Goal: Register for event/course

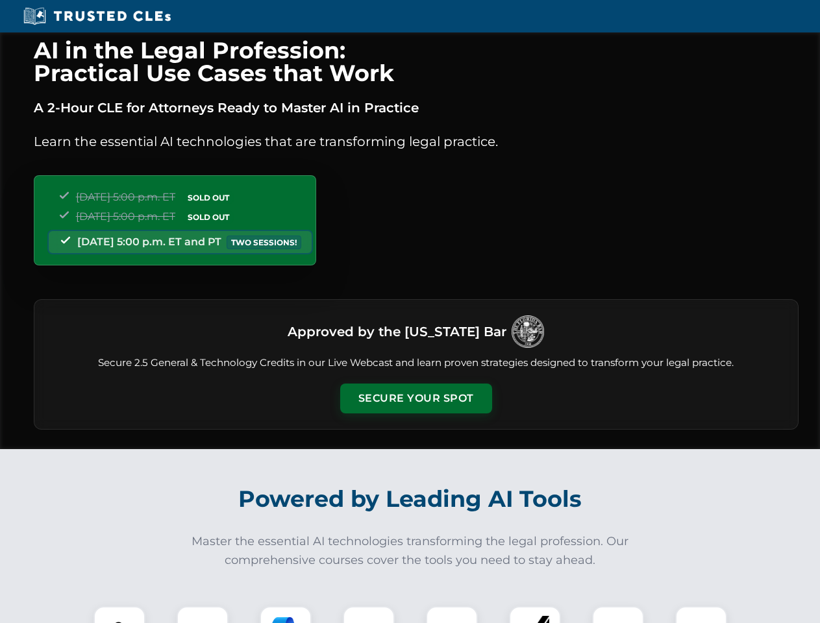
click at [415, 398] on button "Secure Your Spot" at bounding box center [416, 399] width 152 height 30
click at [119, 615] on img at bounding box center [120, 632] width 38 height 38
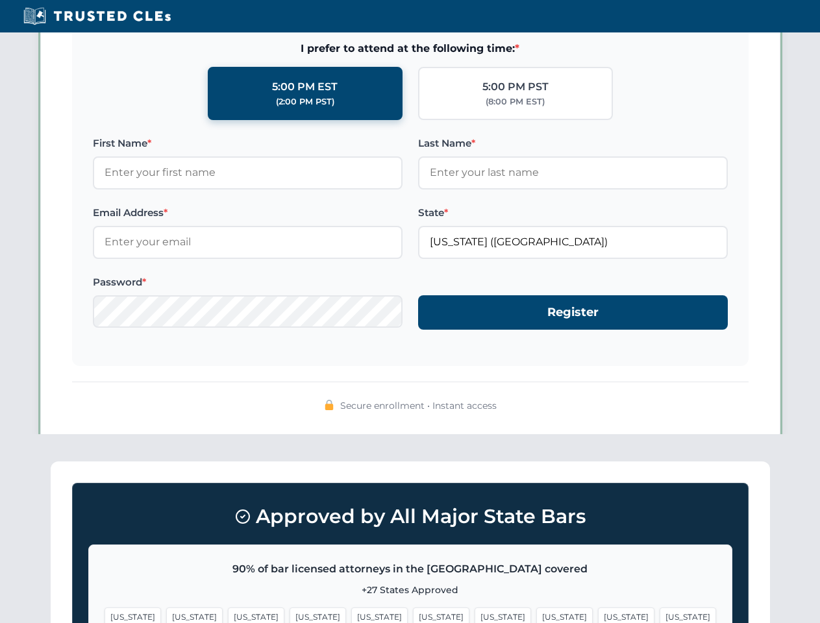
click at [474, 615] on span "[US_STATE]" at bounding box center [502, 616] width 56 height 19
click at [598, 615] on span "[US_STATE]" at bounding box center [626, 616] width 56 height 19
